Goal: Transaction & Acquisition: Obtain resource

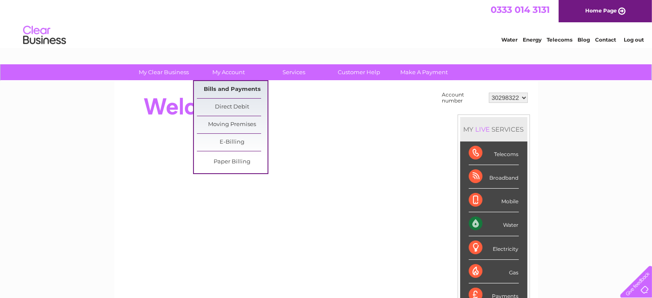
click at [226, 87] on link "Bills and Payments" at bounding box center [232, 89] width 71 height 17
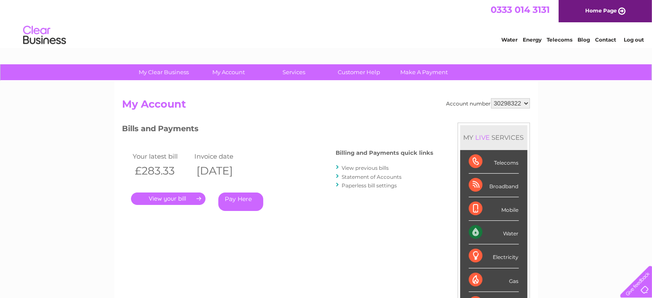
click at [171, 198] on link "." at bounding box center [168, 198] width 75 height 12
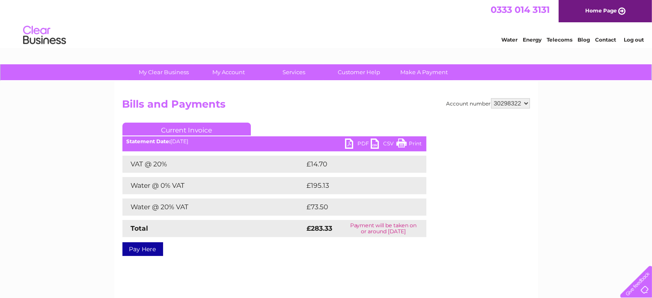
click at [348, 144] on link "PDF" at bounding box center [358, 144] width 26 height 12
click at [635, 39] on link "Log out" at bounding box center [634, 39] width 20 height 6
